Goal: Navigation & Orientation: Find specific page/section

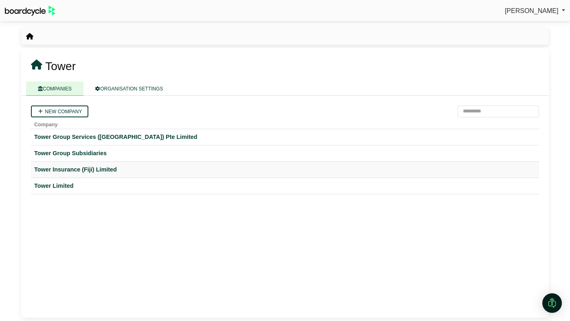
click at [73, 172] on div "Tower Insurance (Fiji) Limited" at bounding box center [284, 169] width 501 height 9
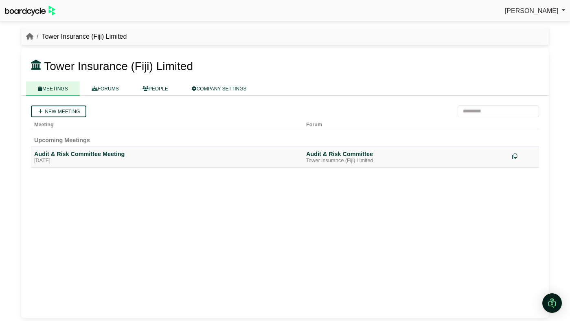
click at [74, 159] on div "Thursday, 14 August 2025" at bounding box center [166, 160] width 265 height 7
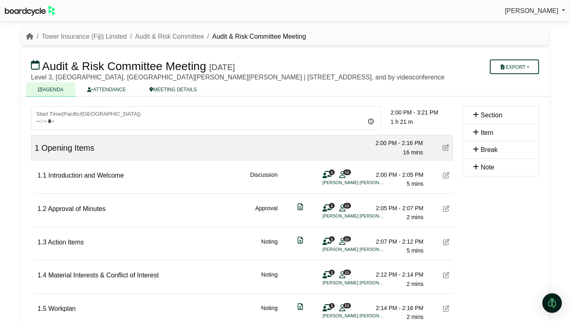
click at [444, 151] on icon at bounding box center [445, 147] width 7 height 7
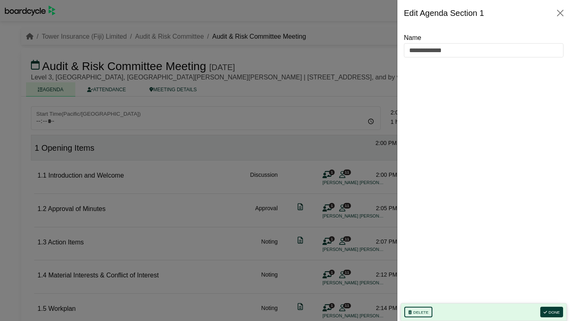
click at [368, 153] on div at bounding box center [285, 160] width 570 height 321
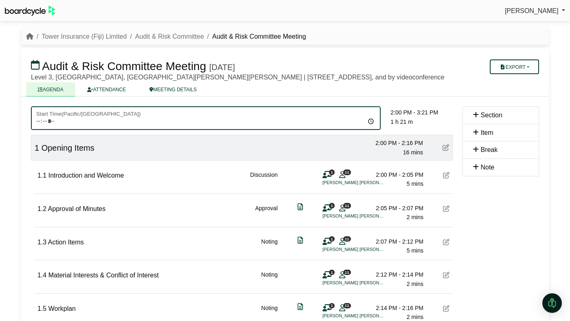
click at [370, 127] on input "*****" at bounding box center [206, 118] width 350 height 24
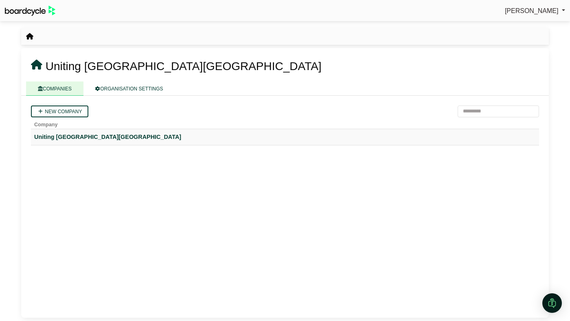
click at [70, 133] on div "Uniting [GEOGRAPHIC_DATA][GEOGRAPHIC_DATA]" at bounding box center [284, 136] width 501 height 9
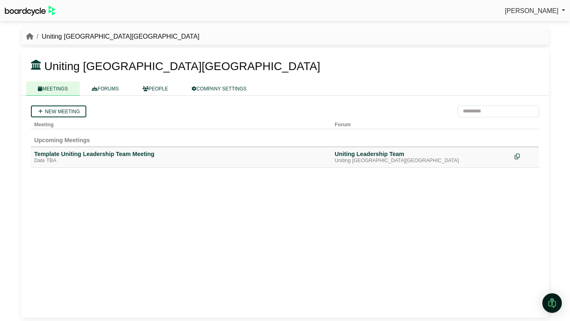
click at [90, 159] on div "Date TBA" at bounding box center [181, 160] width 294 height 7
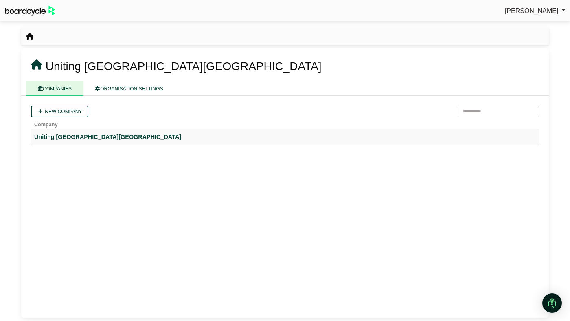
click at [72, 138] on div "Uniting [GEOGRAPHIC_DATA][GEOGRAPHIC_DATA]" at bounding box center [284, 136] width 501 height 9
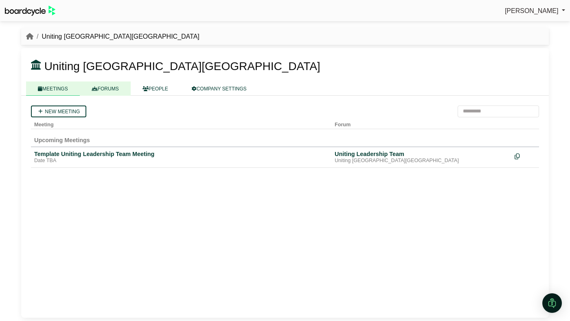
click at [114, 93] on link "FORUMS" at bounding box center [105, 88] width 51 height 14
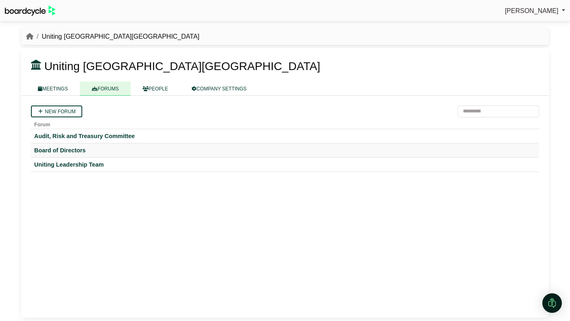
click at [85, 151] on div "Board of Directors" at bounding box center [284, 150] width 501 height 7
click at [74, 135] on div "Audit, Risk and Treasury Committee" at bounding box center [284, 135] width 501 height 7
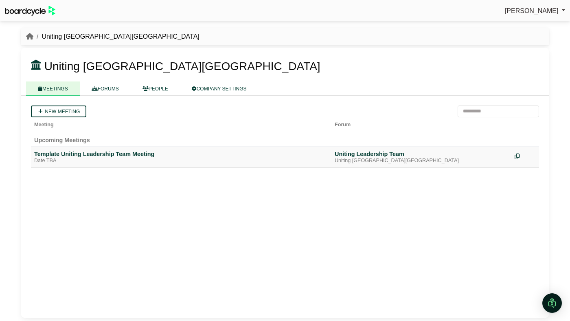
click at [67, 149] on td "Template Uniting Leadership Team Meeting Date TBA" at bounding box center [181, 157] width 300 height 21
click at [67, 152] on div "Template Uniting Leadership Team Meeting" at bounding box center [181, 153] width 294 height 7
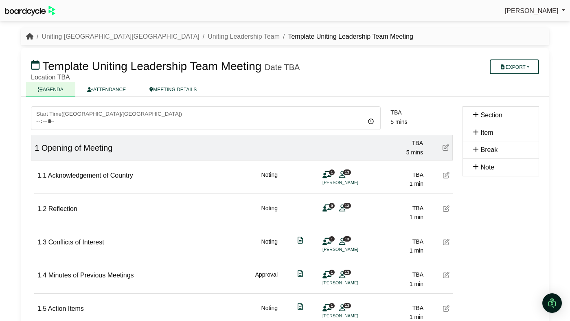
click at [30, 36] on icon "breadcrumb" at bounding box center [29, 36] width 7 height 7
